Goal: Navigation & Orientation: Go to known website

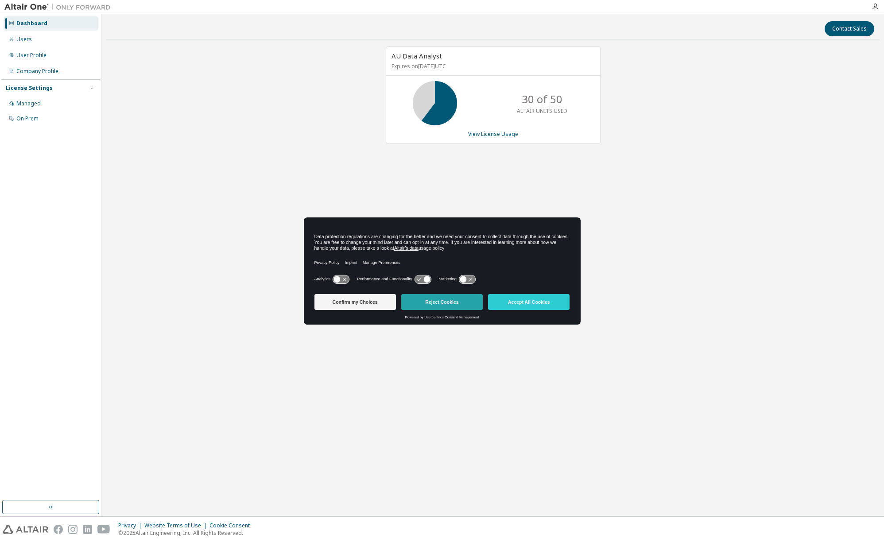
click at [446, 299] on button "Reject Cookies" at bounding box center [441, 302] width 81 height 16
